Goal: Check status: Check status

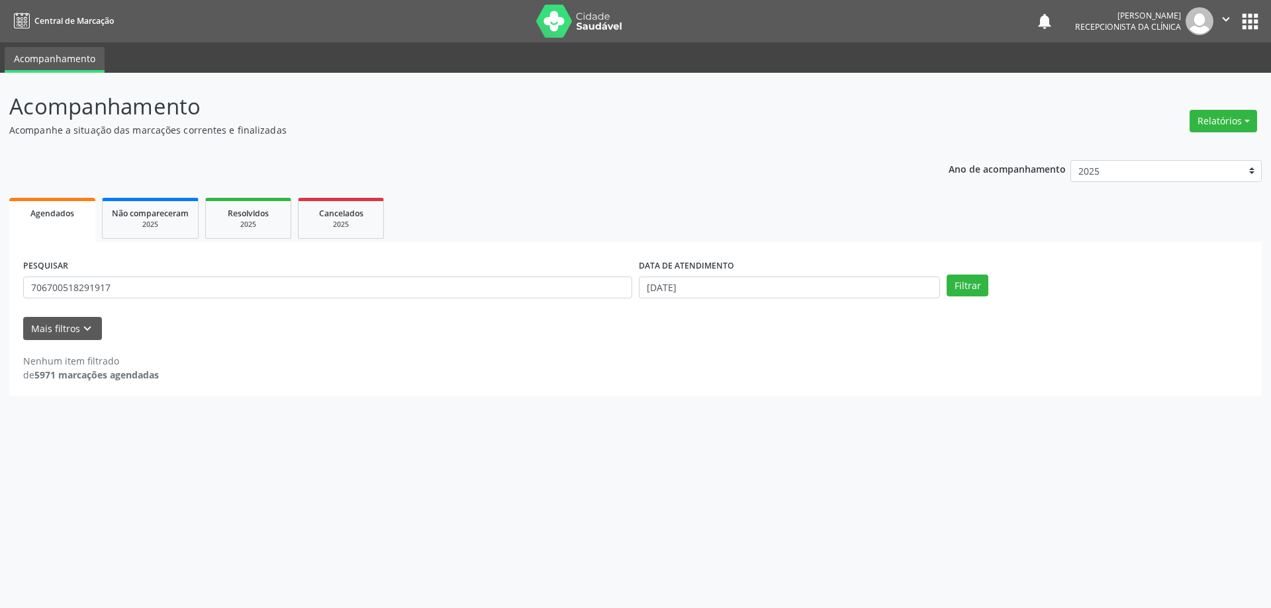
click at [0, 306] on div "Acompanhamento Acompanhe a situação das marcações correntes e finalizadas Relat…" at bounding box center [635, 340] width 1271 height 535
type input "[PHONE_NUMBER]"
drag, startPoint x: 182, startPoint y: 291, endPoint x: 0, endPoint y: 311, distance: 183.2
click at [0, 311] on div "Acompanhamento Acompanhe a situação das marcações correntes e finalizadas Relat…" at bounding box center [635, 340] width 1271 height 535
type input "709805007448991"
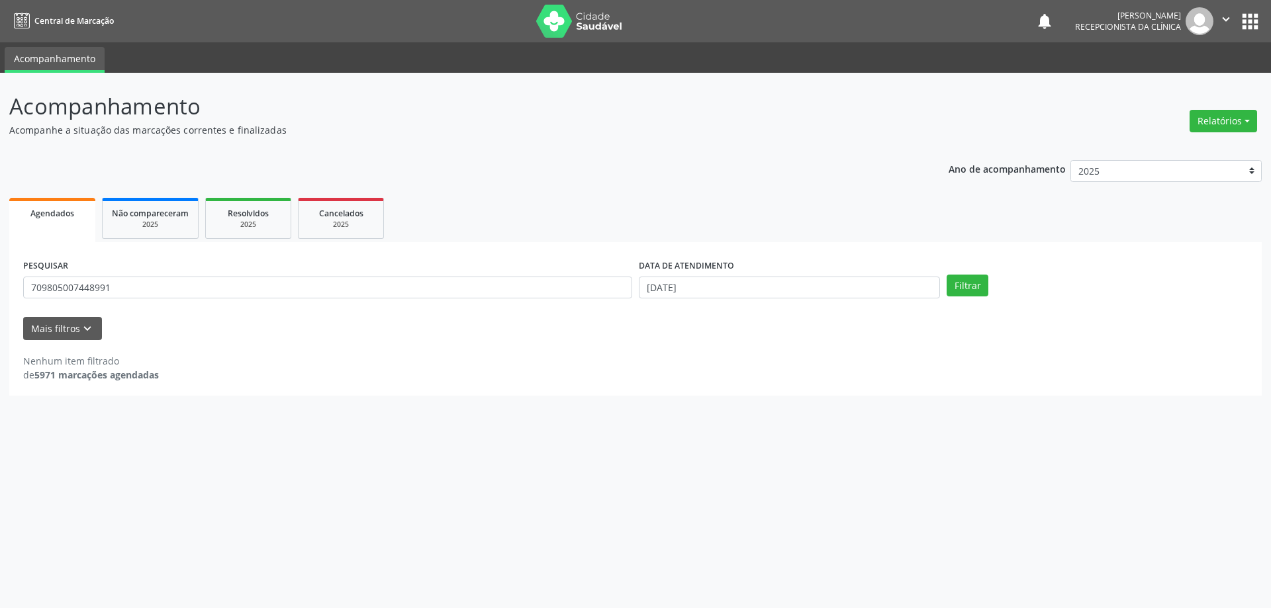
click at [946, 275] on button "Filtrar" at bounding box center [967, 286] width 42 height 23
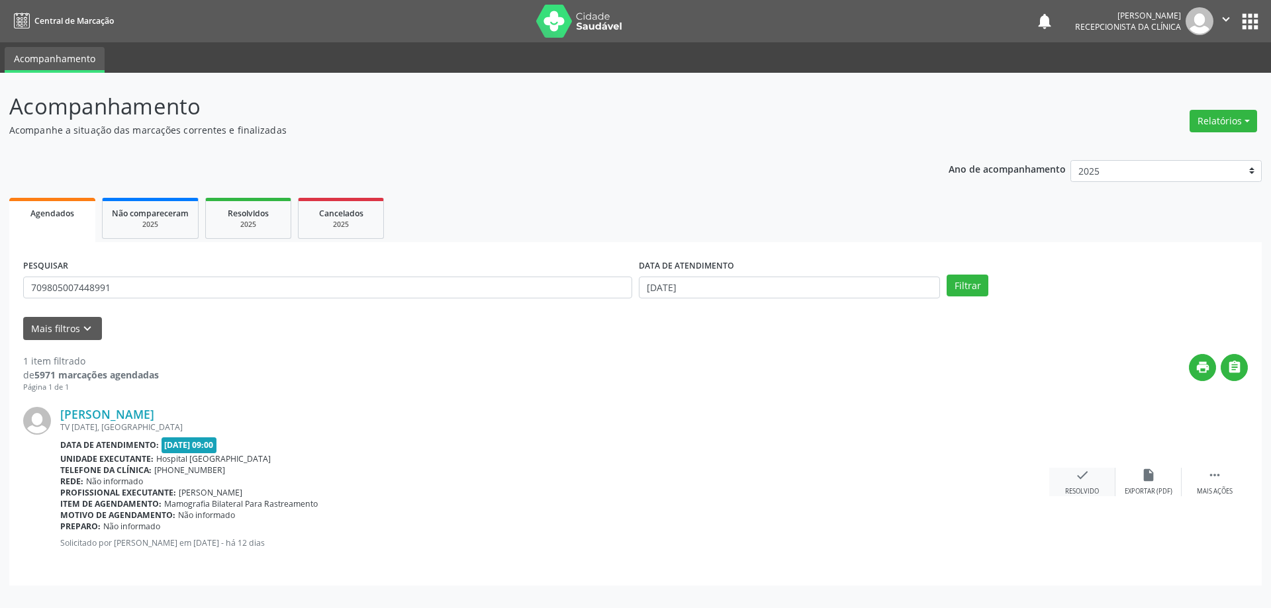
click at [1076, 469] on icon "check" at bounding box center [1082, 475] width 15 height 15
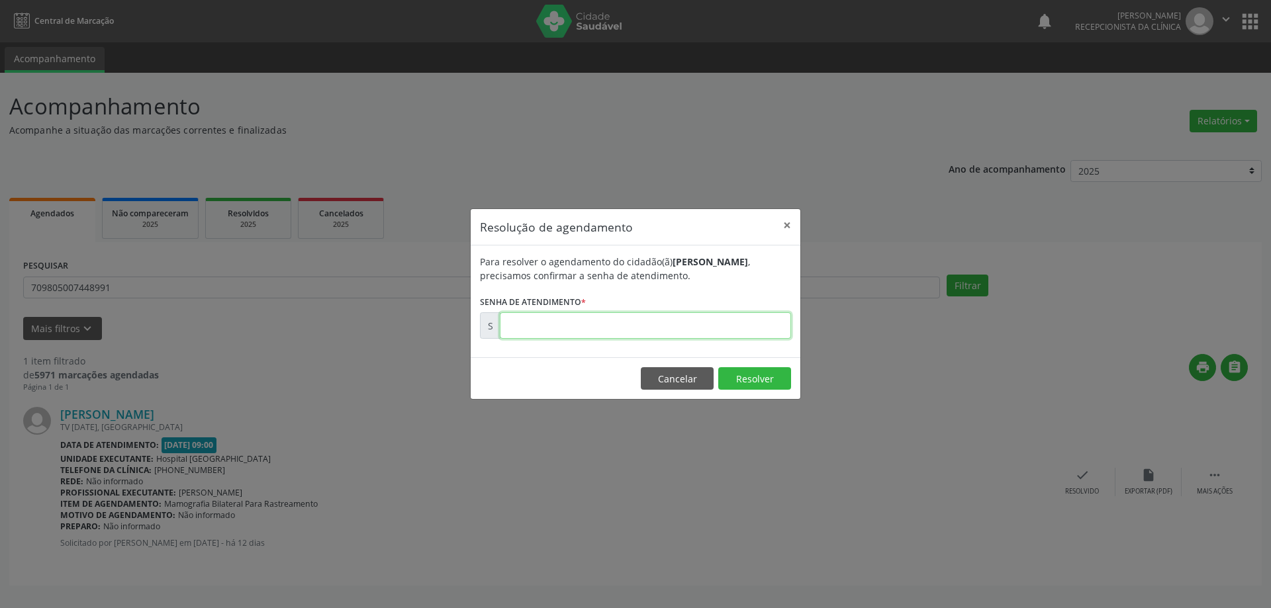
click at [768, 329] on input "text" at bounding box center [645, 325] width 291 height 26
type input "00176902"
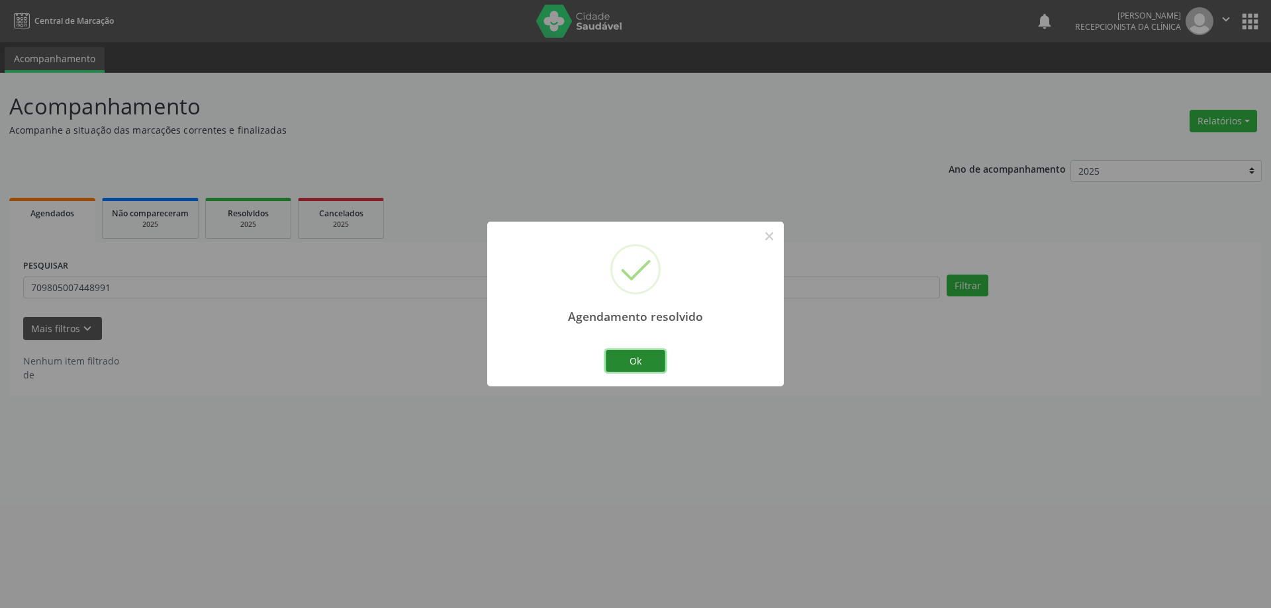
drag, startPoint x: 647, startPoint y: 372, endPoint x: 651, endPoint y: 353, distance: 19.0
click at [647, 361] on button "Ok" at bounding box center [636, 361] width 60 height 23
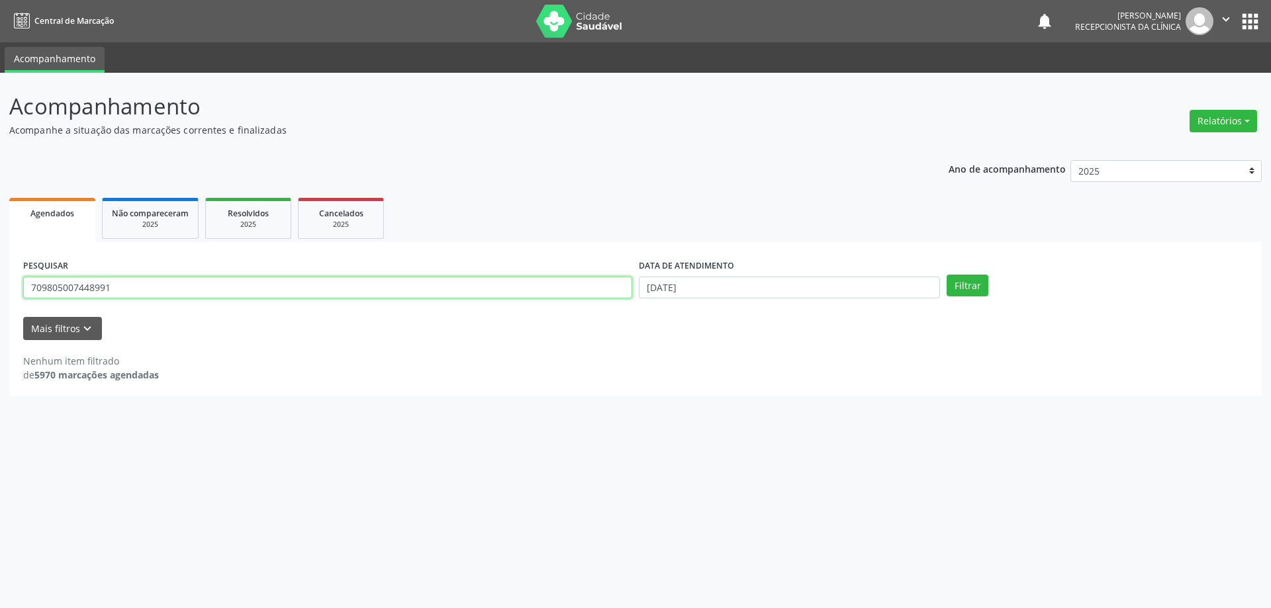
drag, startPoint x: 303, startPoint y: 287, endPoint x: 0, endPoint y: 276, distance: 303.3
click at [0, 278] on div "Acompanhamento Acompanhe a situação das marcações correntes e finalizadas Relat…" at bounding box center [635, 340] width 1271 height 535
type input "709004819568610"
click at [946, 275] on button "Filtrar" at bounding box center [967, 286] width 42 height 23
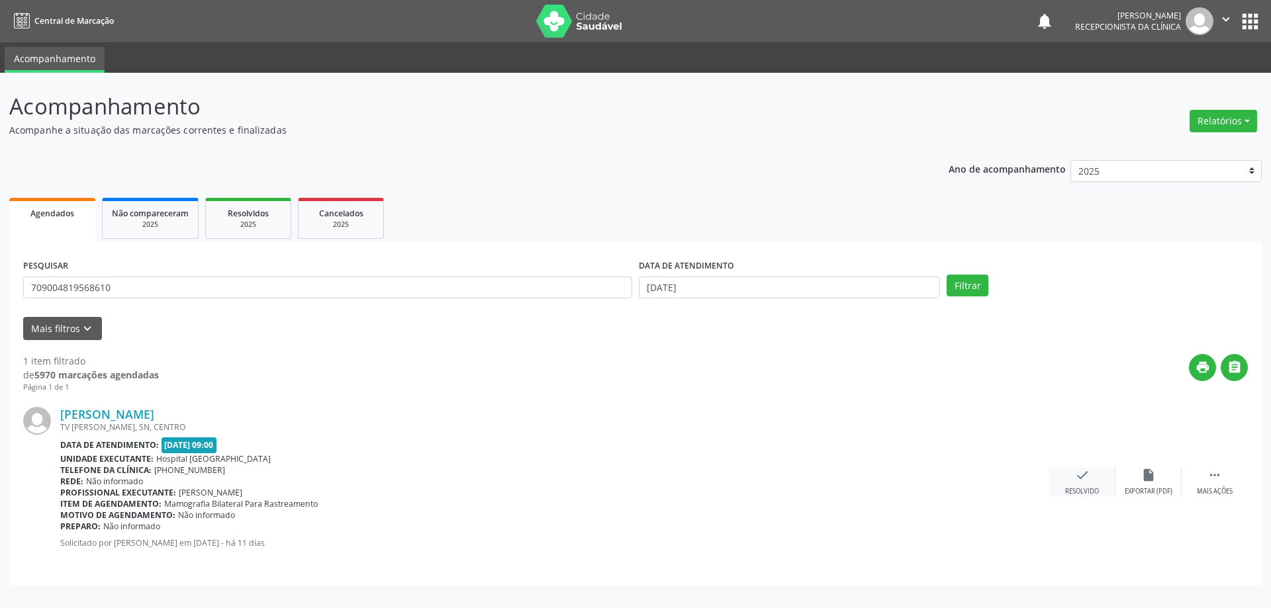
click at [1077, 480] on icon "check" at bounding box center [1082, 475] width 15 height 15
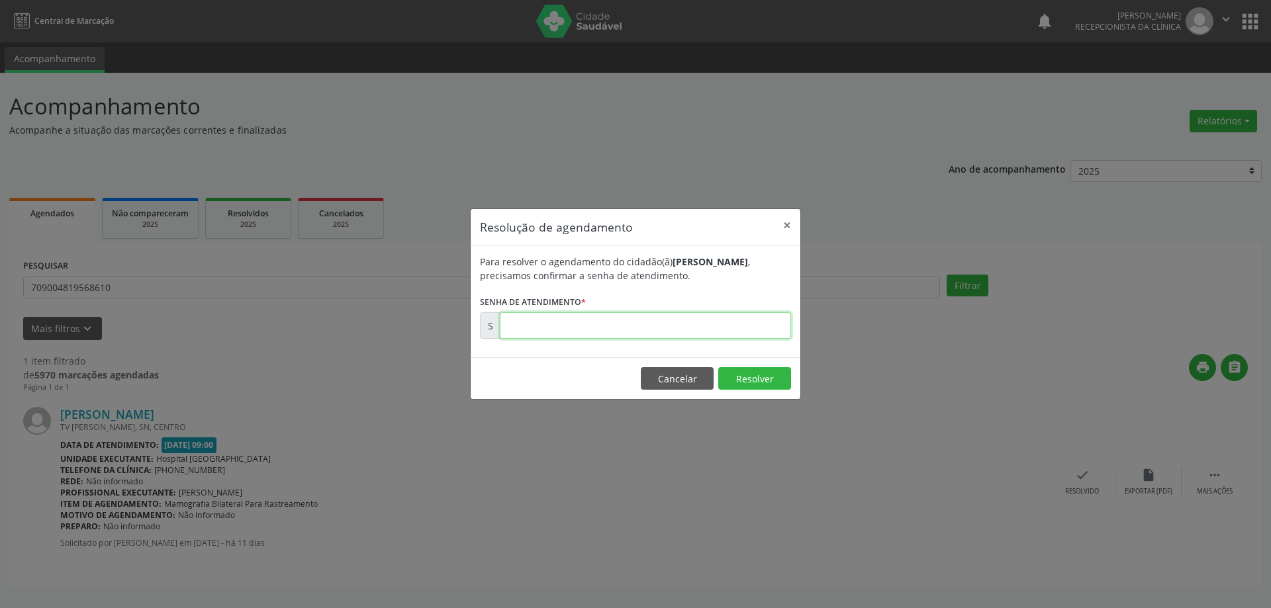
click at [737, 327] on input "text" at bounding box center [645, 325] width 291 height 26
type input "00177152"
